Goal: Task Accomplishment & Management: Manage account settings

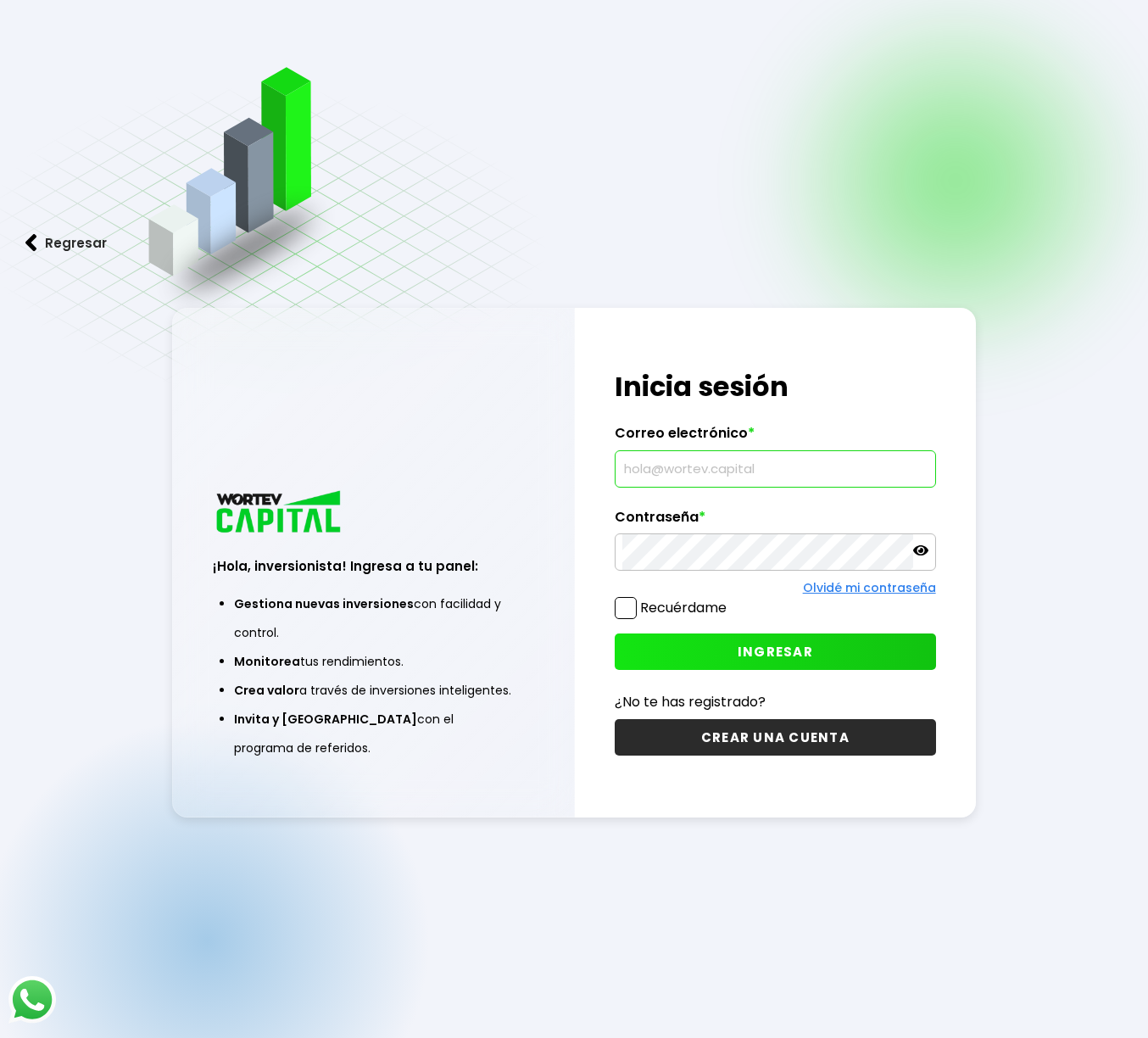
click at [648, 475] on input "text" at bounding box center [775, 469] width 306 height 35
click at [718, 645] on button "INGRESAR" at bounding box center [775, 651] width 321 height 36
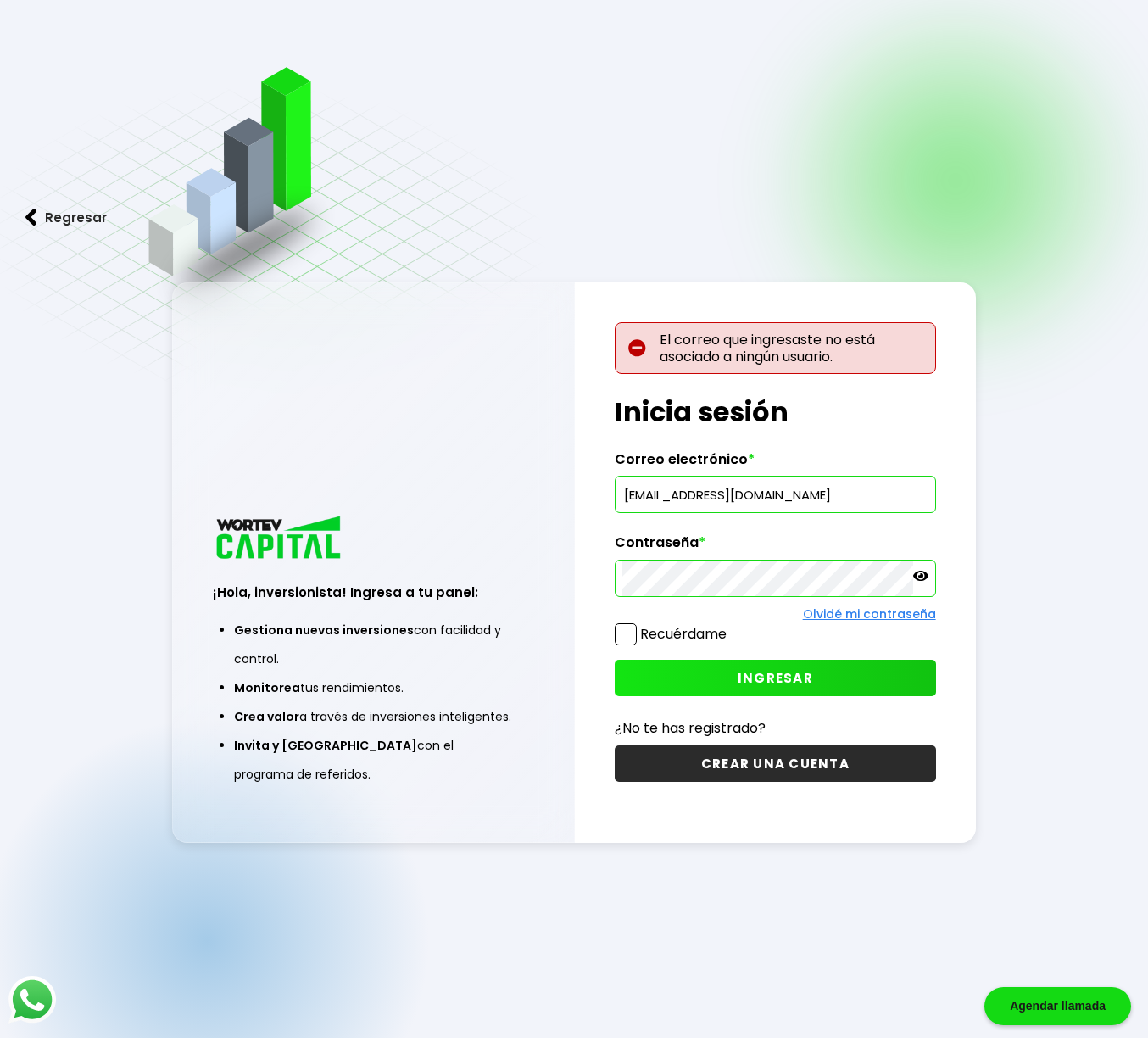
click at [704, 489] on input "[EMAIL_ADDRESS][DOMAIN_NAME]" at bounding box center [775, 494] width 306 height 35
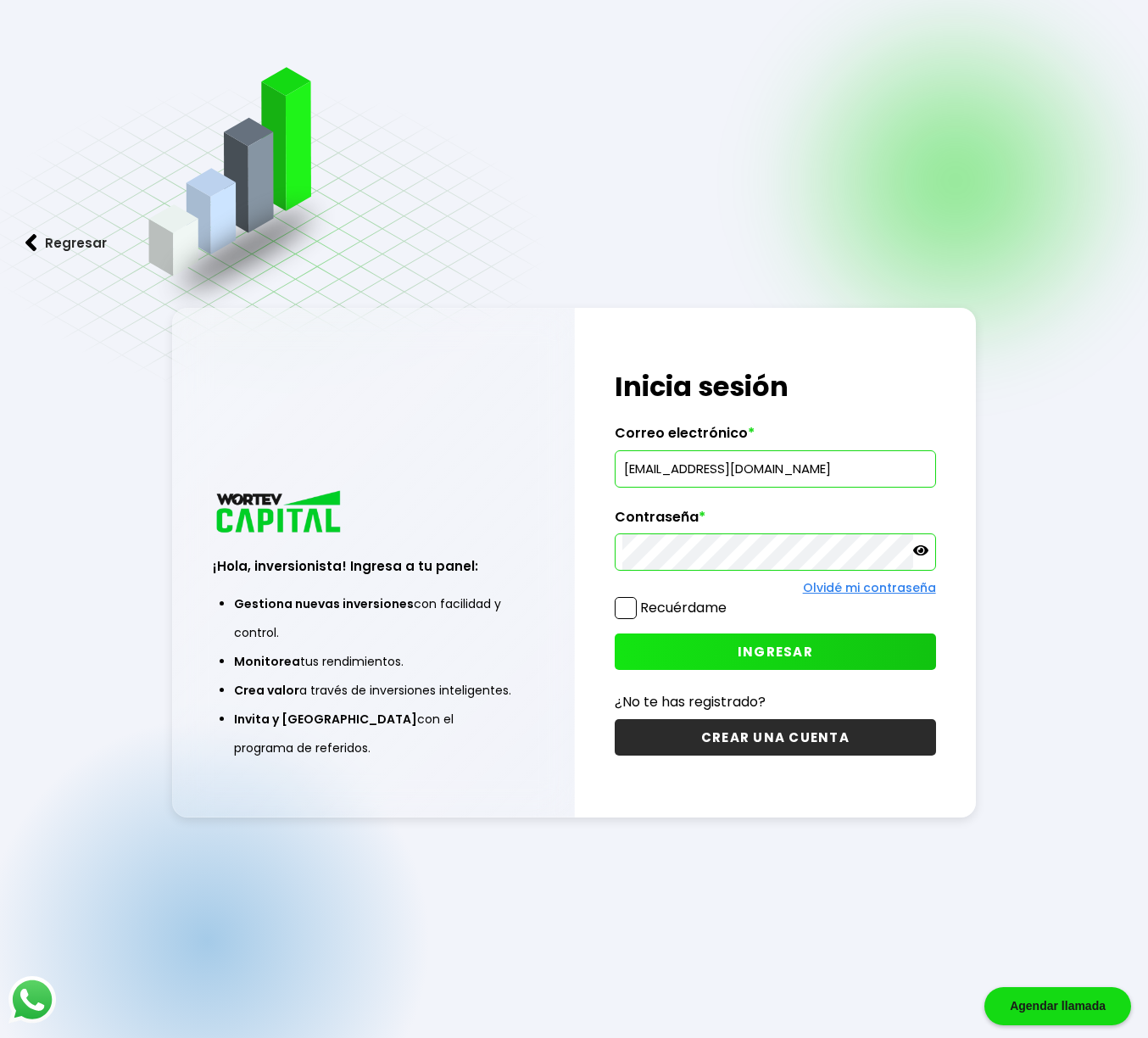
type input "[EMAIL_ADDRESS][DOMAIN_NAME]"
click at [724, 652] on button "INGRESAR" at bounding box center [775, 651] width 321 height 36
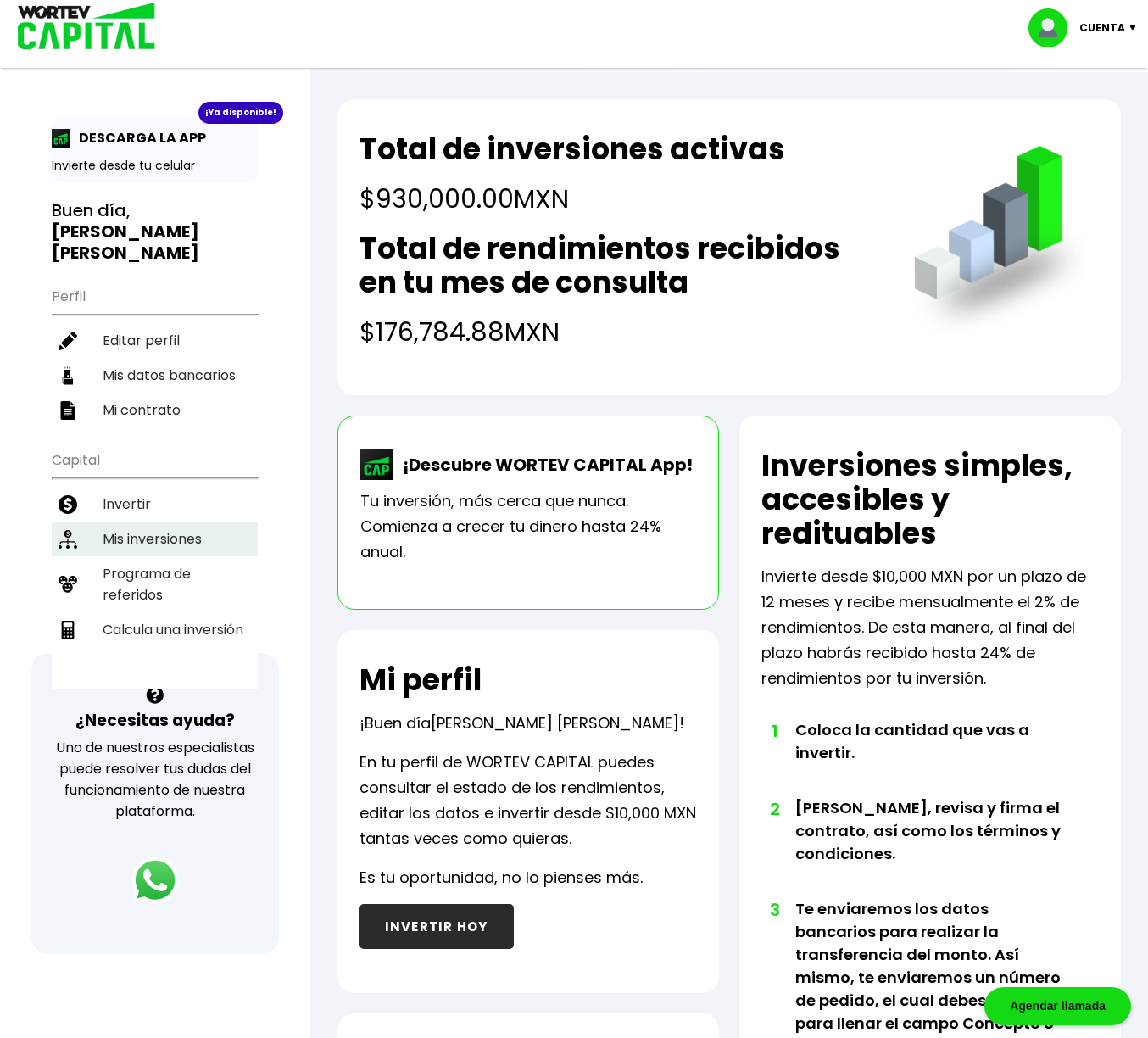
click at [168, 522] on li "Mis inversiones" at bounding box center [155, 539] width 206 height 34
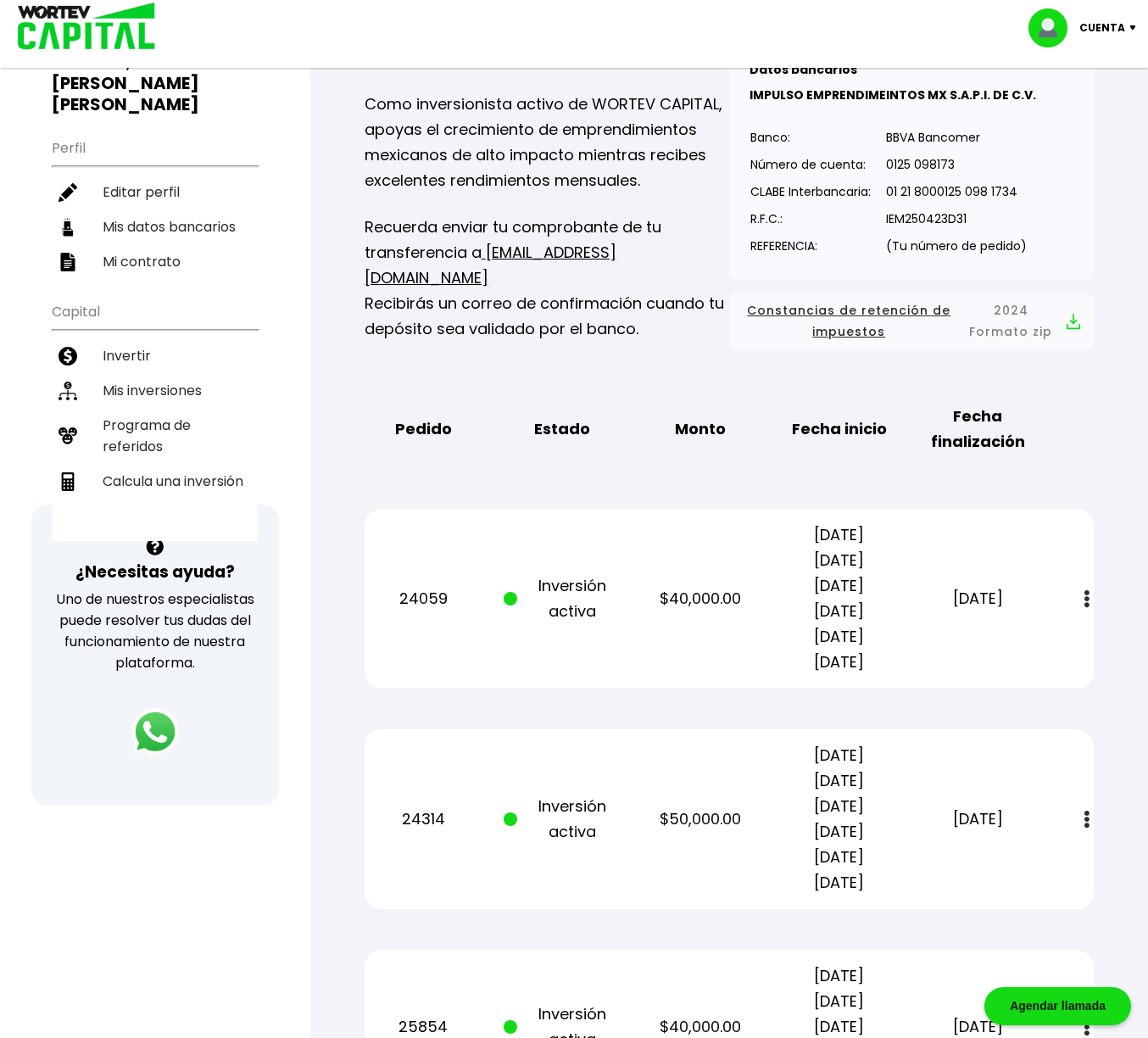
scroll to position [150, 0]
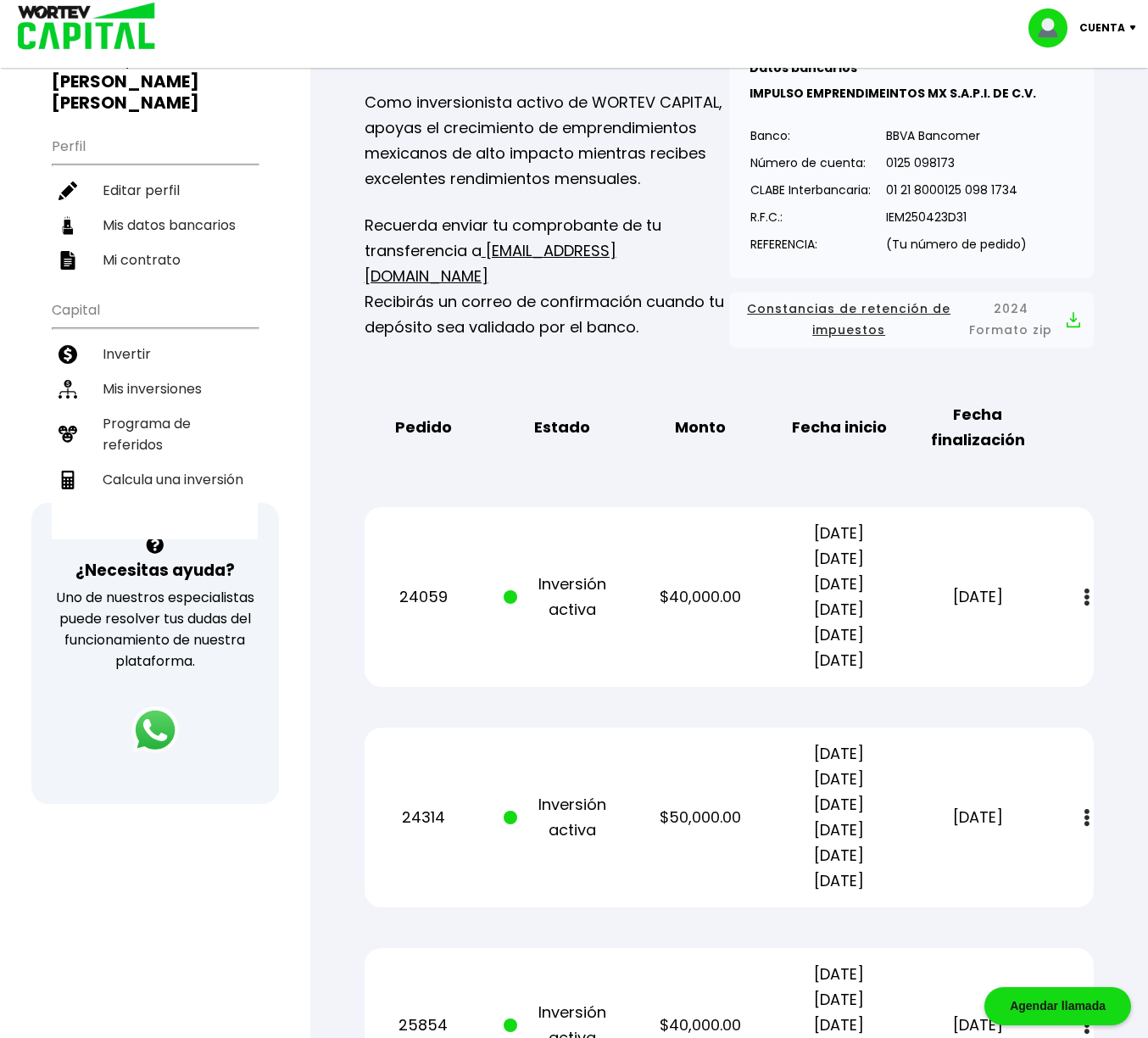
click at [1090, 601] on button at bounding box center [1086, 596] width 23 height 36
click at [1049, 645] on img at bounding box center [1046, 643] width 14 height 16
click at [1132, 27] on img at bounding box center [1137, 27] width 23 height 5
click at [1080, 108] on li "Cerrar sesión" at bounding box center [1085, 113] width 136 height 34
